Goal: Task Accomplishment & Management: Use online tool/utility

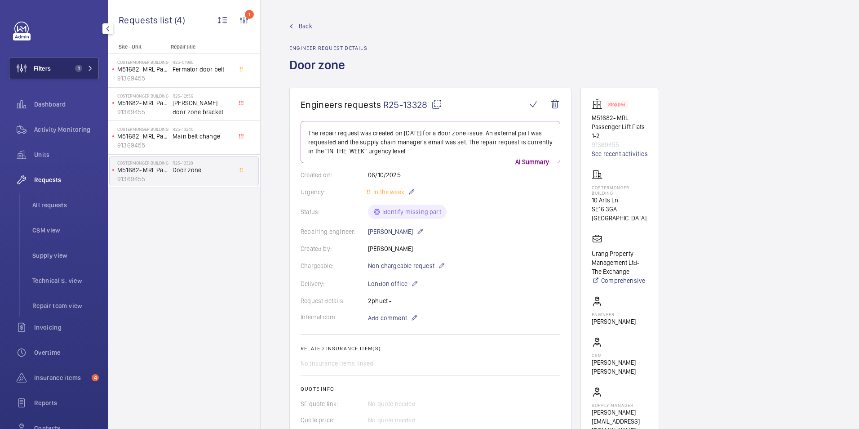
click at [45, 58] on span "Filters" at bounding box center [29, 69] width 41 height 22
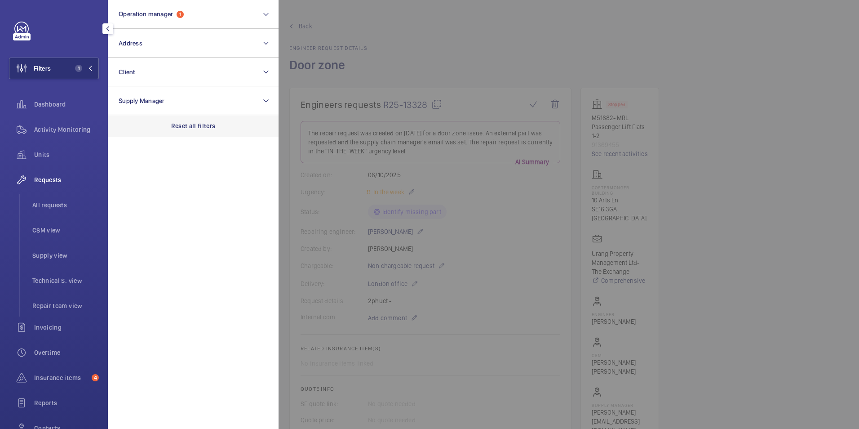
click at [182, 121] on p "Reset all filters" at bounding box center [193, 125] width 44 height 9
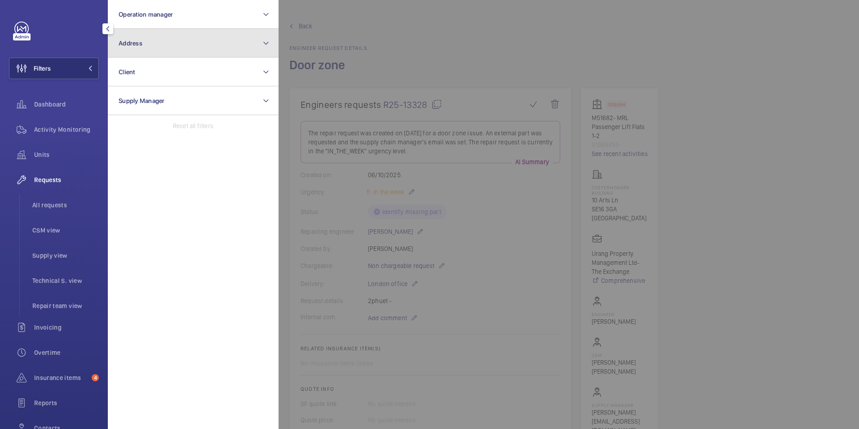
click at [172, 49] on button "Address" at bounding box center [193, 43] width 171 height 29
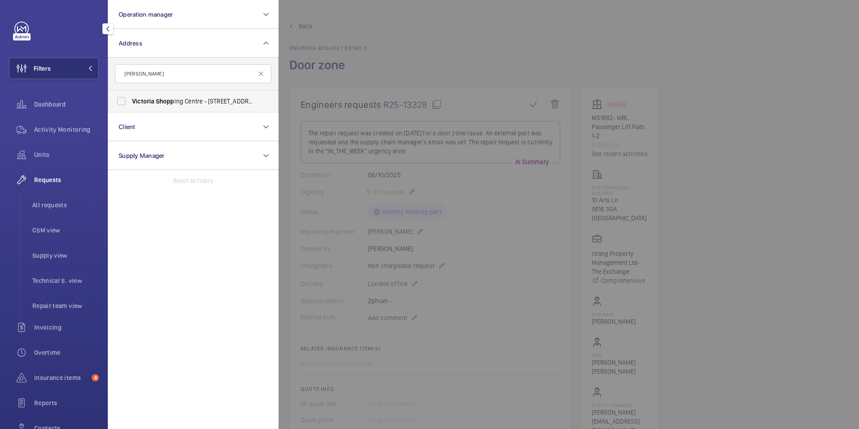
type input "[PERSON_NAME]"
click at [135, 103] on span "Victoria" at bounding box center [143, 100] width 22 height 7
click at [130, 103] on input "[PERSON_NAME] ing Centre - [STREET_ADDRESS]" at bounding box center [121, 101] width 18 height 18
checkbox input "true"
click at [51, 122] on div "Activity Monitoring" at bounding box center [54, 130] width 90 height 22
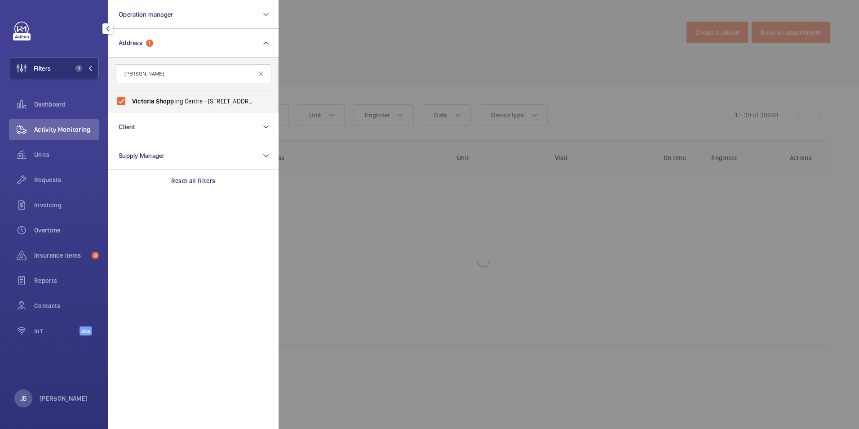
click at [317, 62] on div at bounding box center [708, 214] width 859 height 429
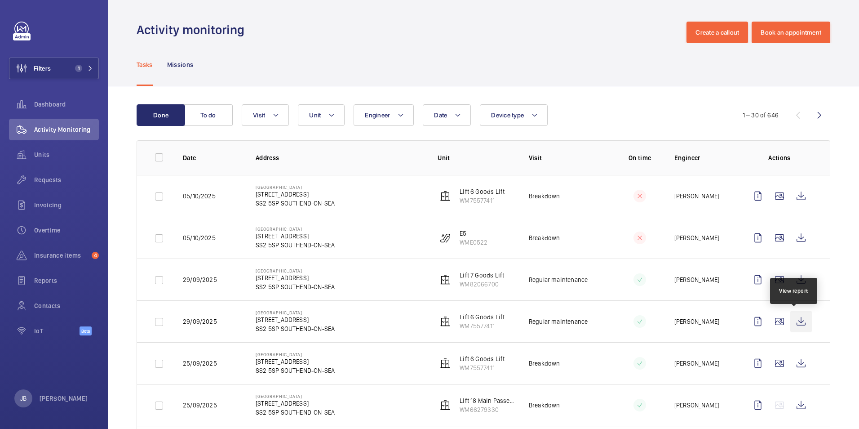
click at [791, 316] on wm-front-icon-button at bounding box center [801, 321] width 22 height 22
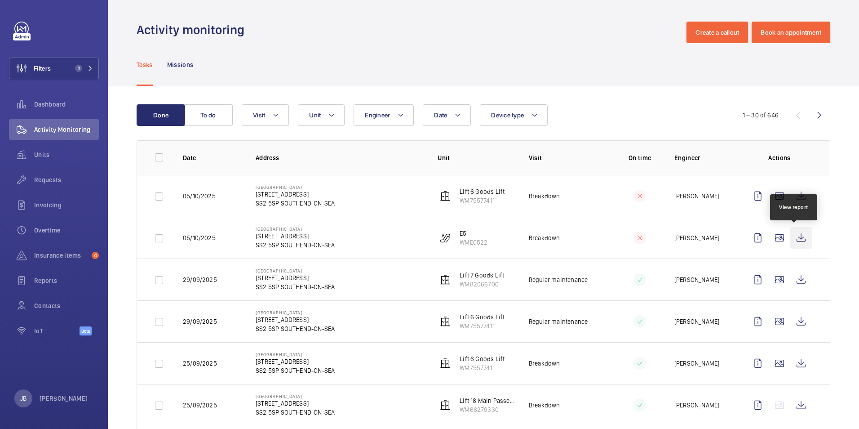
click at [793, 236] on wm-front-icon-button at bounding box center [801, 238] width 22 height 22
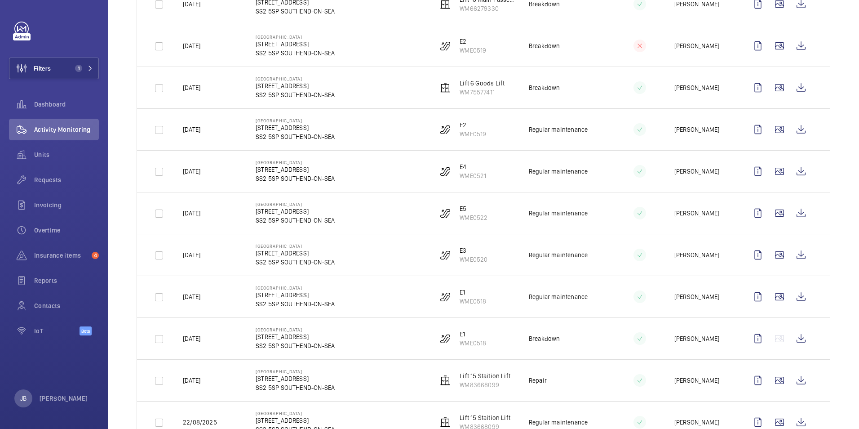
scroll to position [1022, 0]
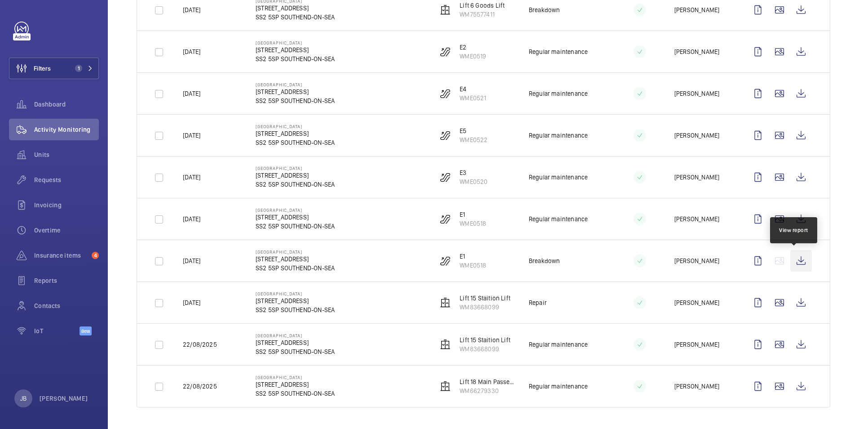
click at [796, 258] on wm-front-icon-button at bounding box center [801, 261] width 22 height 22
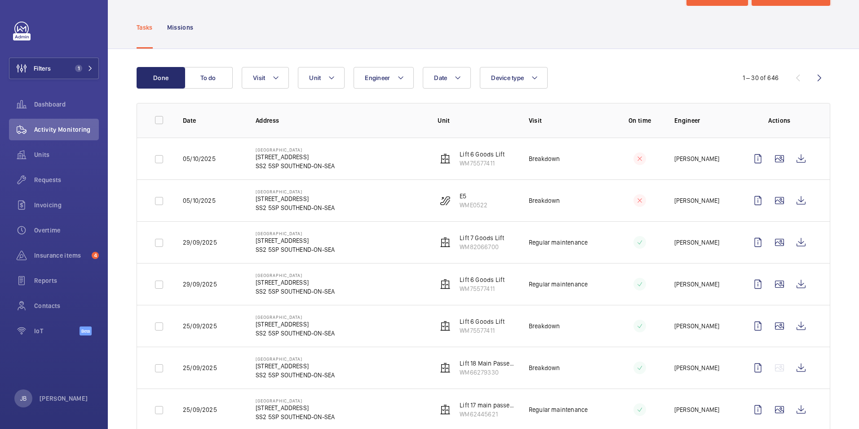
scroll to position [0, 0]
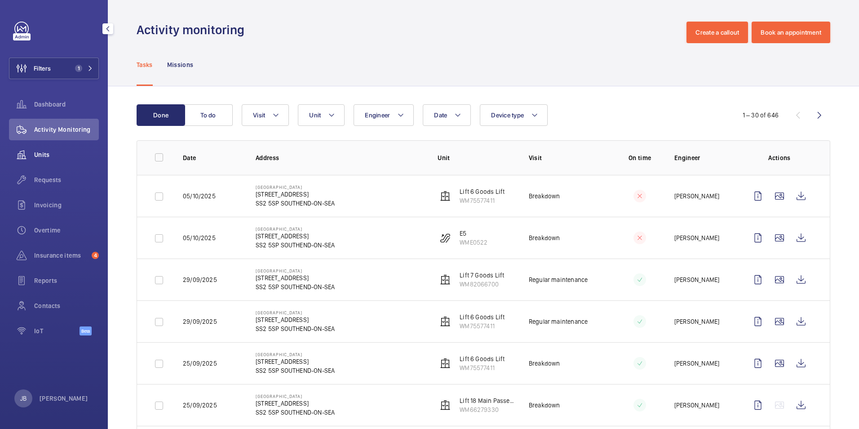
click at [57, 153] on span "Units" at bounding box center [66, 154] width 65 height 9
